Goal: Navigation & Orientation: Find specific page/section

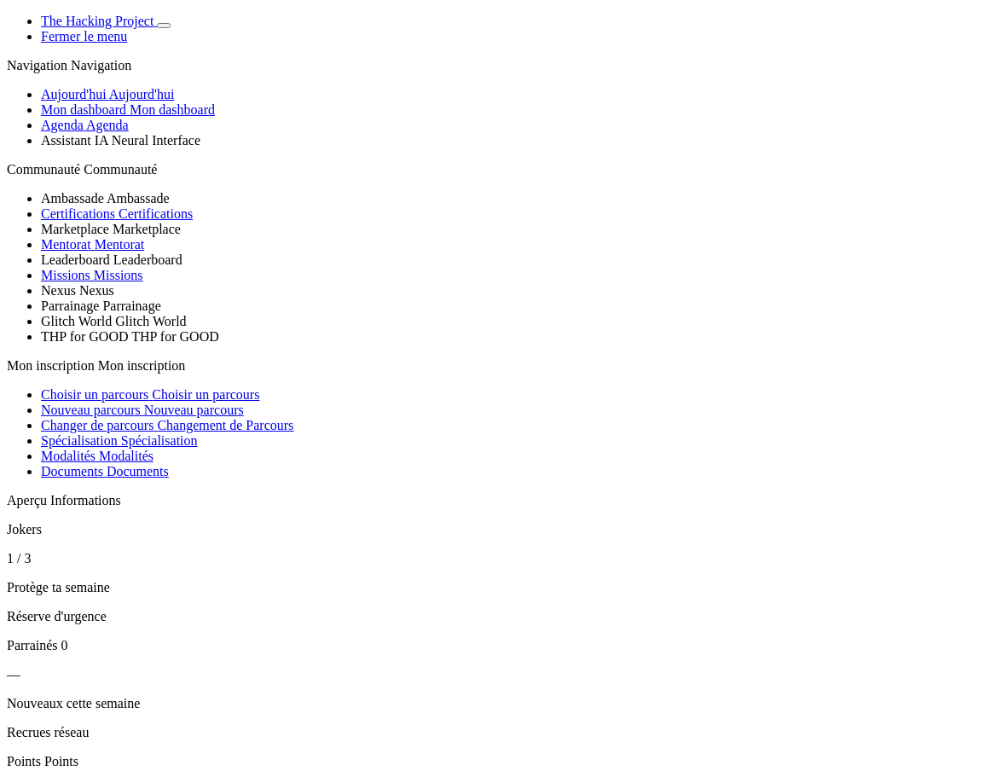
scroll to position [153, 0]
click at [164, 26] on icon "Basculer de thème" at bounding box center [164, 26] width 0 height 0
drag, startPoint x: 203, startPoint y: 319, endPoint x: 142, endPoint y: 315, distance: 60.7
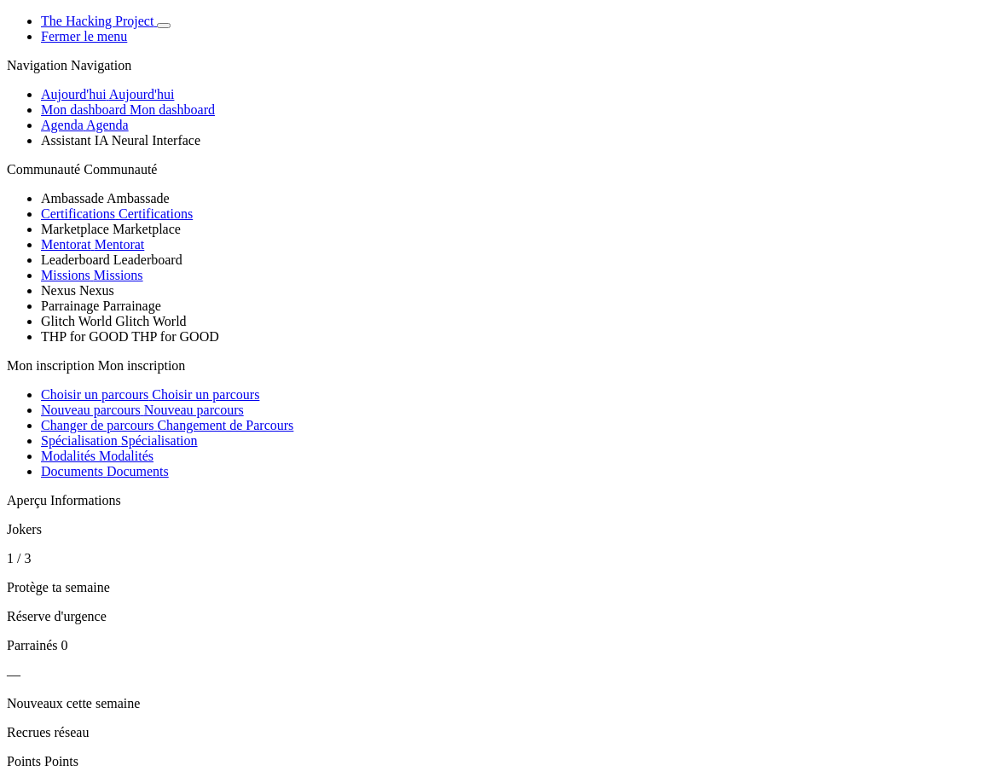
click at [142, 522] on article "Jokers 1 / 3 Protège ta semaine Réserve d'urgence" at bounding box center [498, 573] width 982 height 102
click at [215, 493] on section "Aperçu Informations Jokers 1 / 3 Protège ta semaine Réserve d'urgence Parrainés…" at bounding box center [498, 674] width 982 height 363
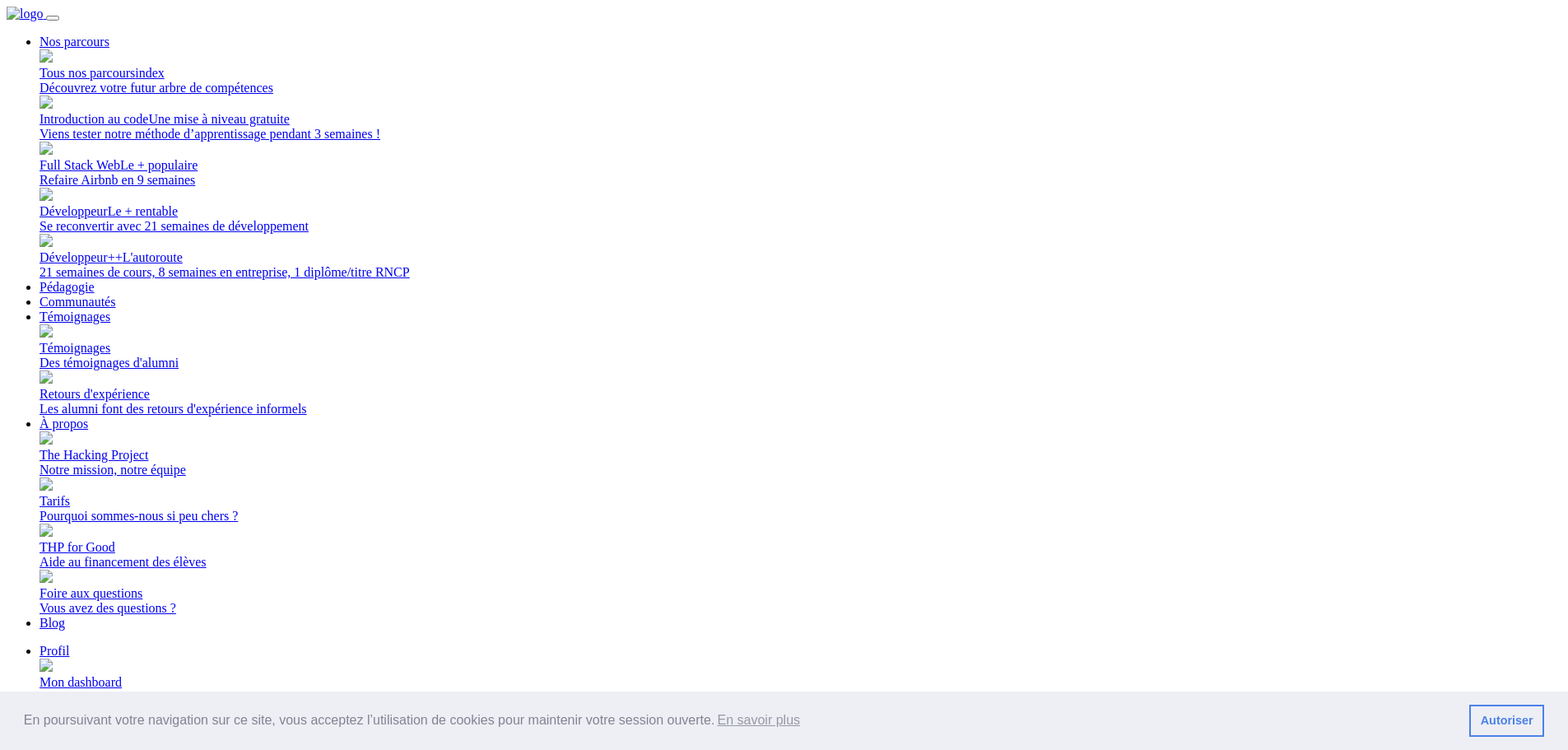
drag, startPoint x: 1274, startPoint y: 94, endPoint x: 1265, endPoint y: 95, distance: 9.1
click at [122, 675] on span "Mon dashboard" at bounding box center [80, 681] width 82 height 14
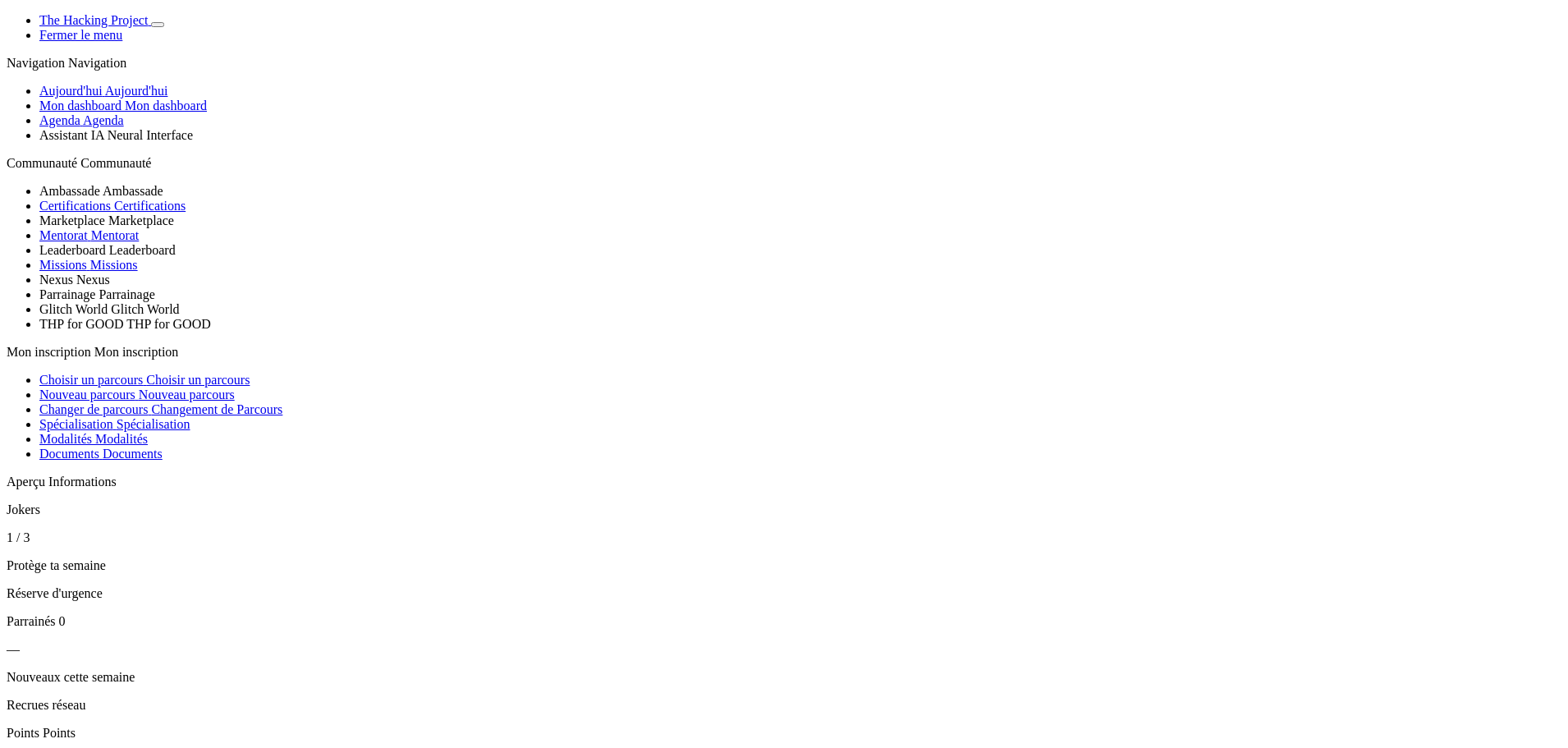
scroll to position [923, 0]
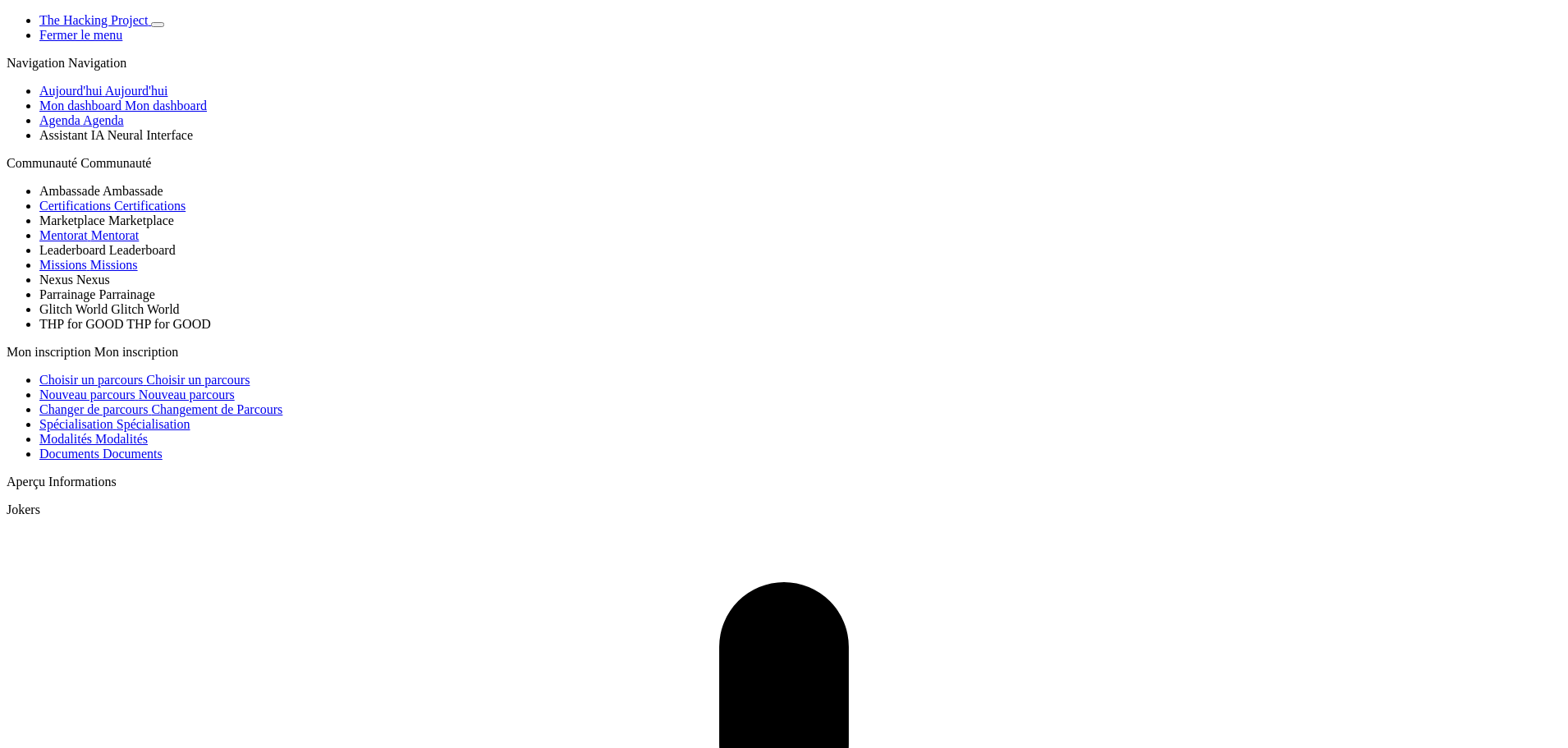
scroll to position [923, 0]
click at [158, 25] on span "Basculer de thème" at bounding box center [158, 25] width 0 height 0
click at [187, 489] on p "Aperçu Informations" at bounding box center [784, 481] width 1555 height 14
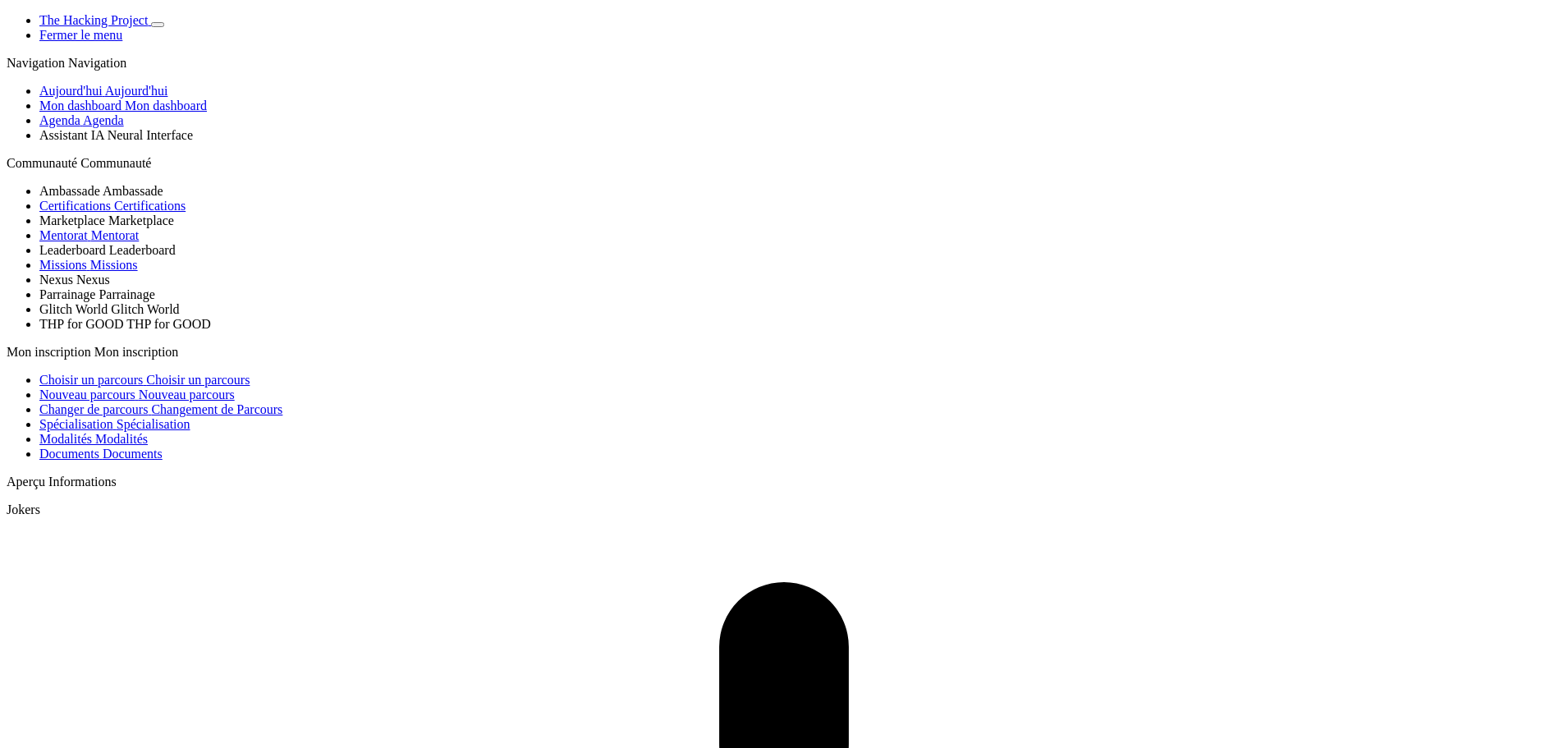
click at [164, 26] on button "Basculer de thème" at bounding box center [158, 24] width 13 height 5
click at [158, 25] on icon "Basculer de thème" at bounding box center [158, 25] width 0 height 0
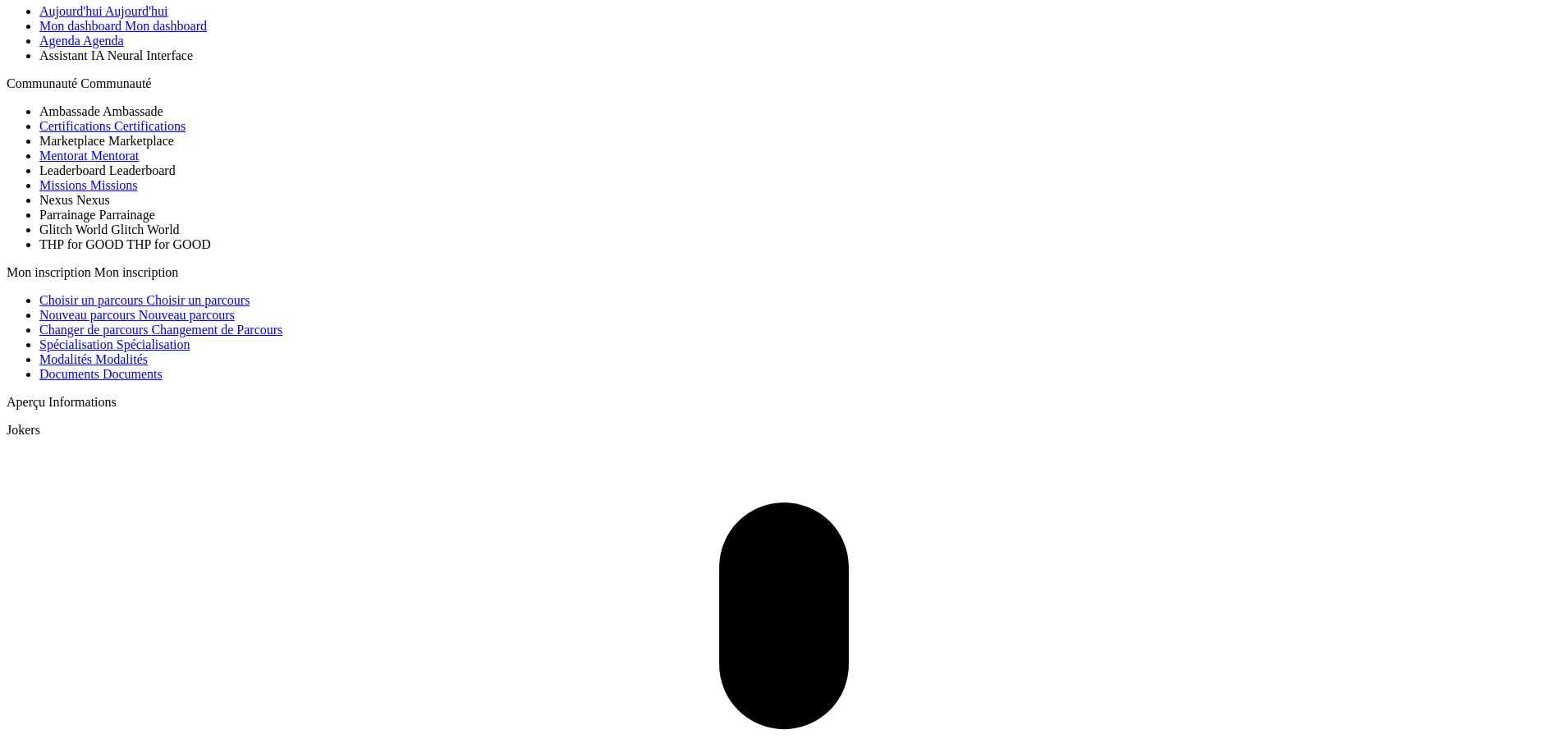
scroll to position [82, 0]
drag, startPoint x: 156, startPoint y: 297, endPoint x: 212, endPoint y: 301, distance: 56.1
drag, startPoint x: 165, startPoint y: 313, endPoint x: 214, endPoint y: 336, distance: 54.1
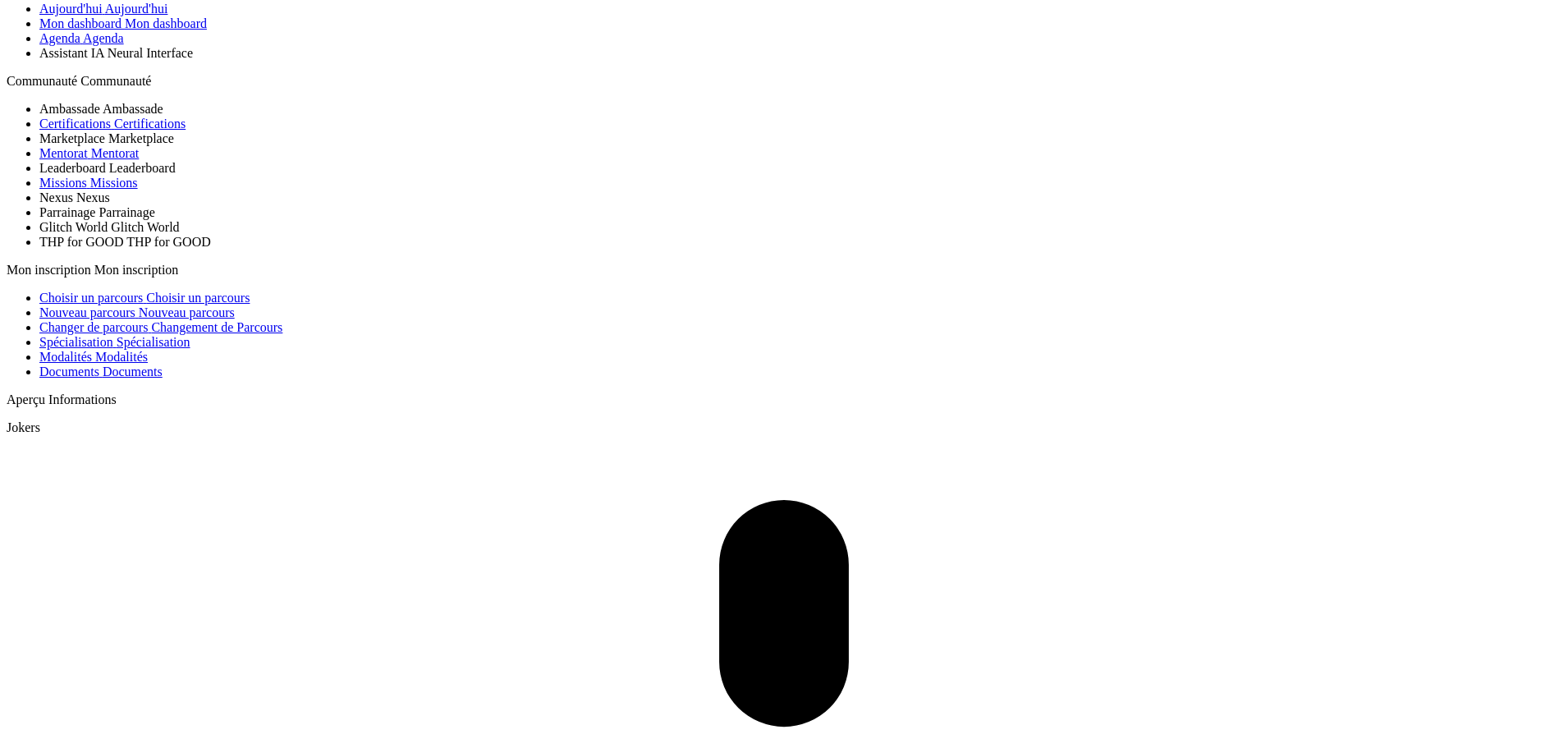
drag, startPoint x: 210, startPoint y: 342, endPoint x: 200, endPoint y: 402, distance: 60.8
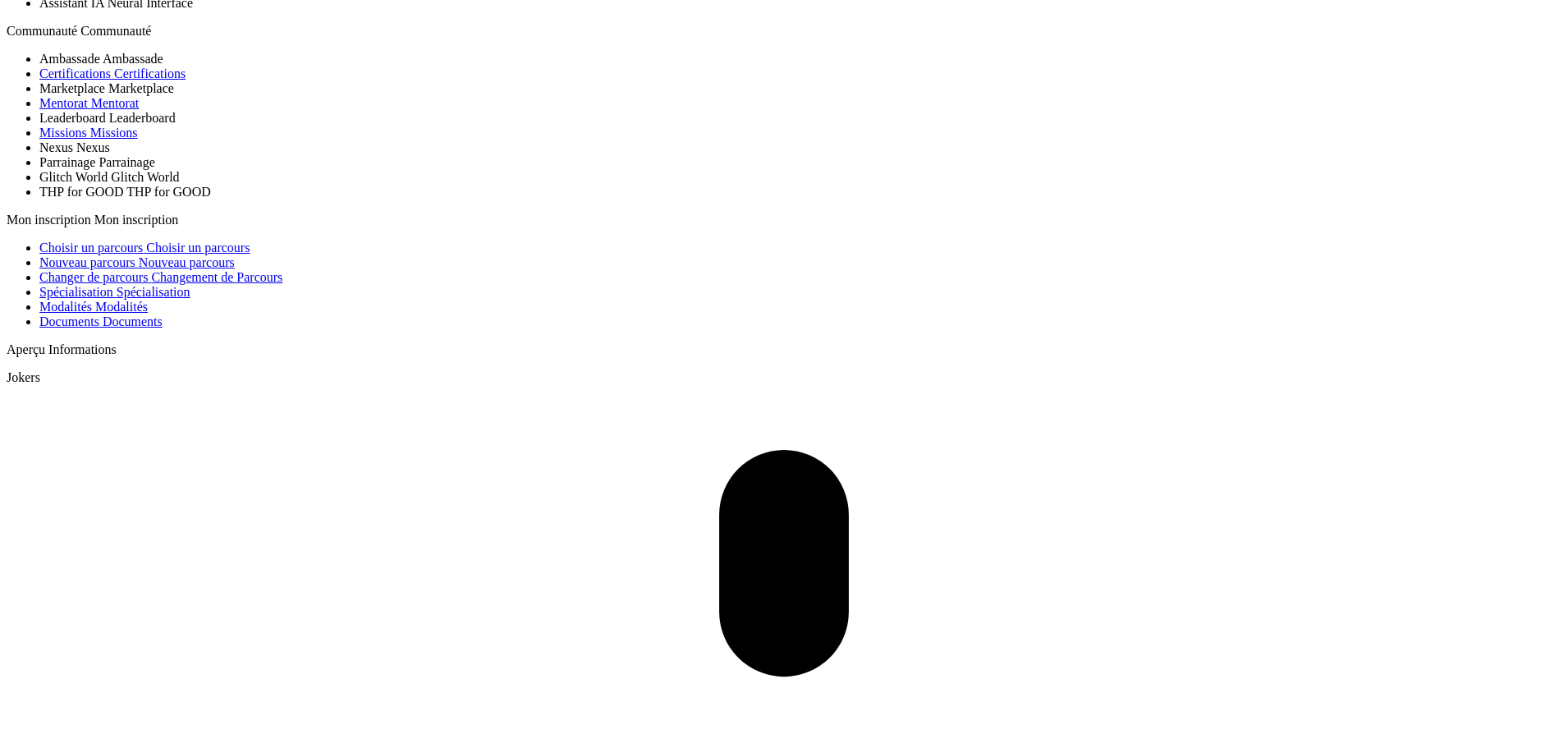
drag, startPoint x: 159, startPoint y: 308, endPoint x: 222, endPoint y: 320, distance: 64.1
drag, startPoint x: 189, startPoint y: 317, endPoint x: 181, endPoint y: 320, distance: 8.5
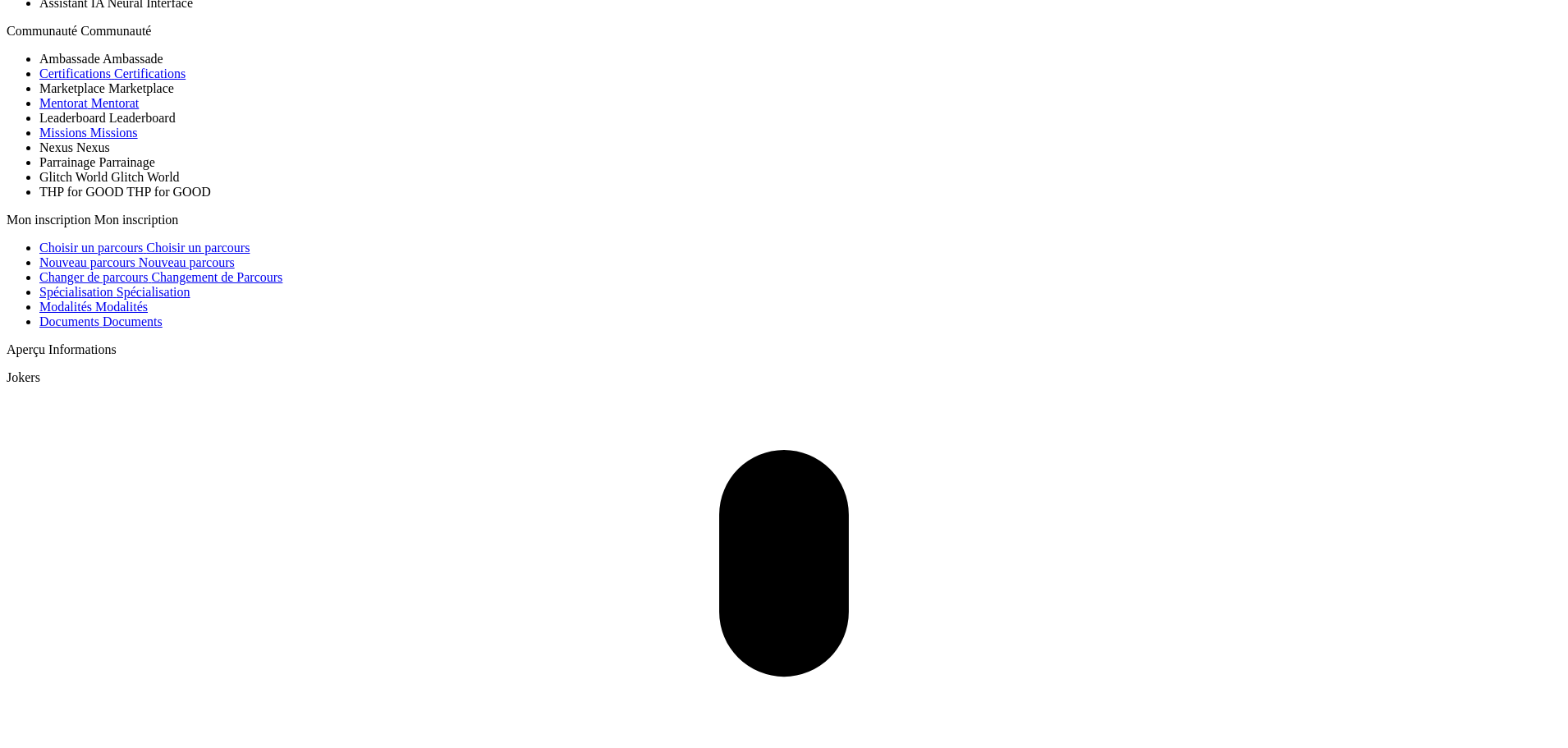
scroll to position [918, 0]
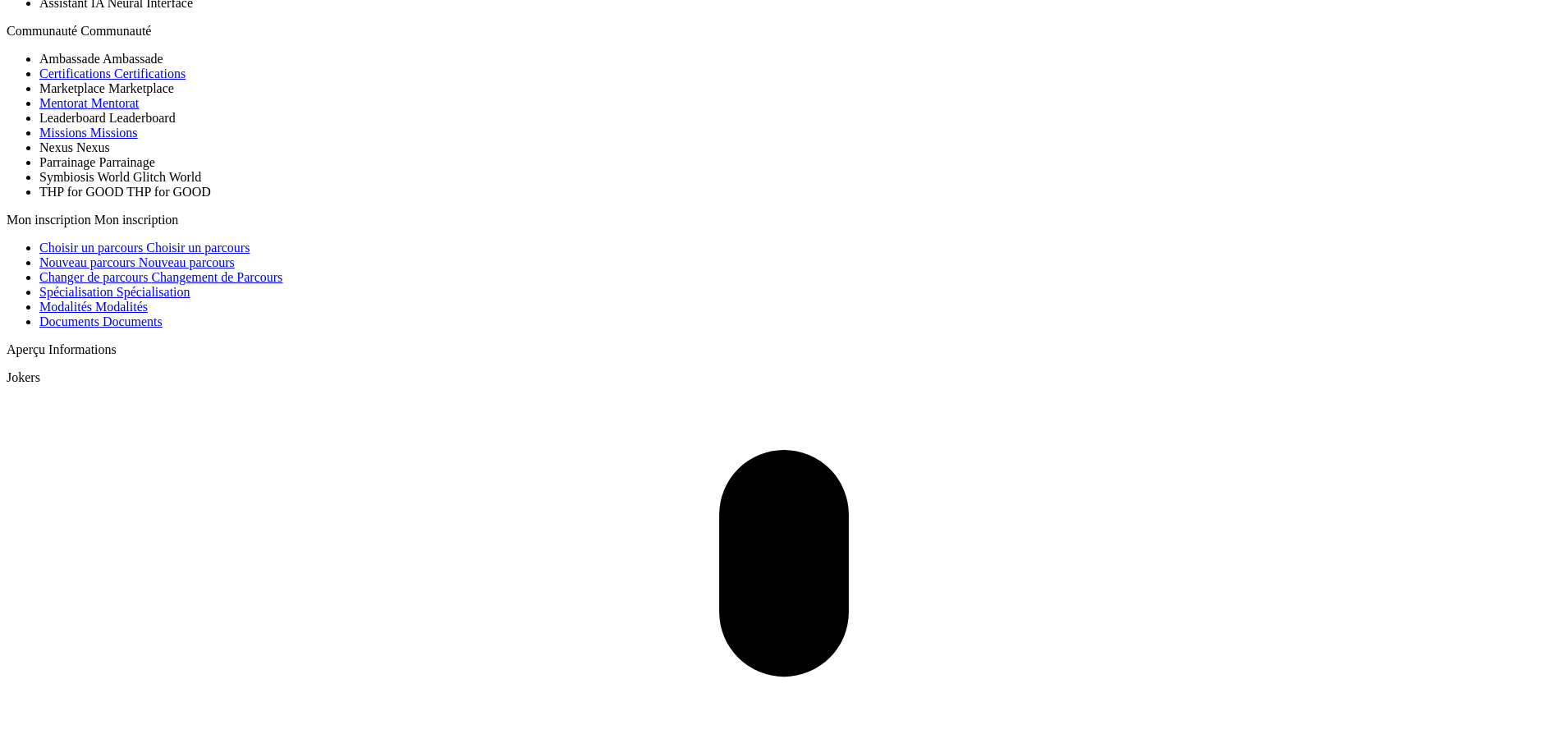
scroll to position [923, 0]
